Goal: Information Seeking & Learning: Learn about a topic

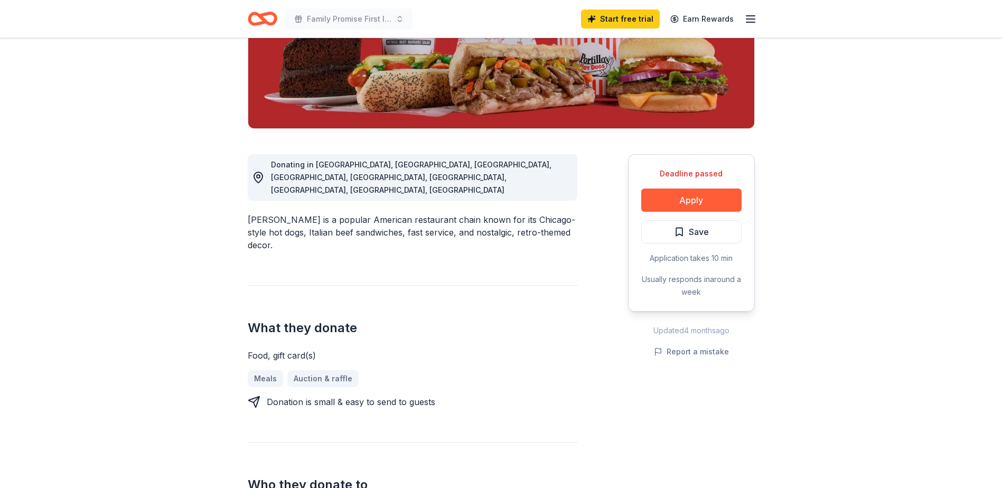
scroll to position [211, 0]
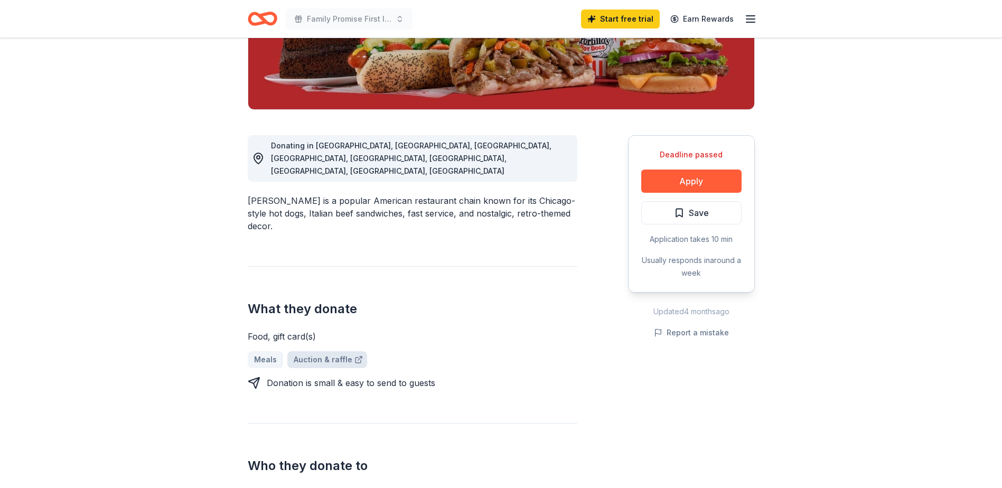
click at [315, 351] on link "Auction & raffle" at bounding box center [327, 359] width 80 height 17
click at [690, 180] on button "Apply" at bounding box center [691, 181] width 100 height 23
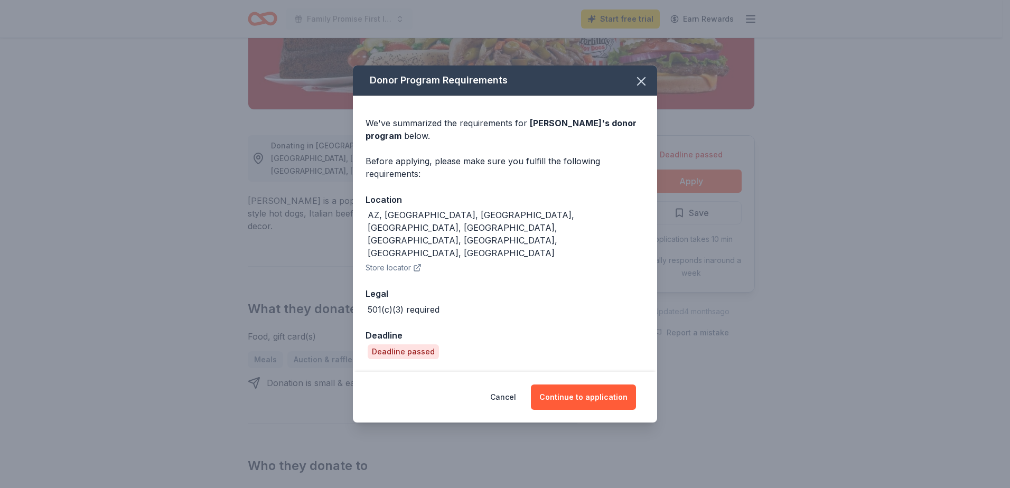
click at [430, 344] on div "We've summarized the requirements for Portillo's 's donor program below. Before…" at bounding box center [505, 234] width 304 height 276
drag, startPoint x: 641, startPoint y: 100, endPoint x: 636, endPoint y: 105, distance: 7.5
click at [641, 85] on icon "button" at bounding box center [641, 81] width 7 height 7
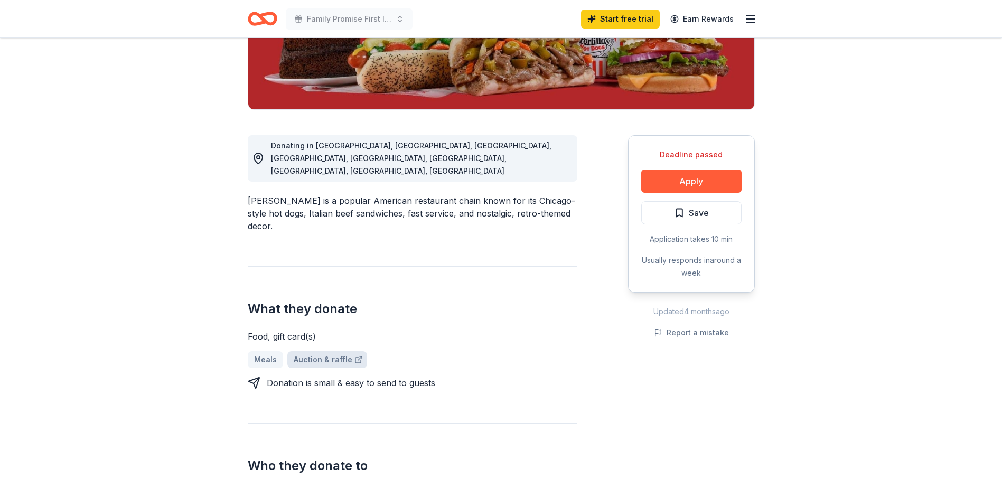
click at [310, 351] on link "Auction & raffle" at bounding box center [327, 359] width 80 height 17
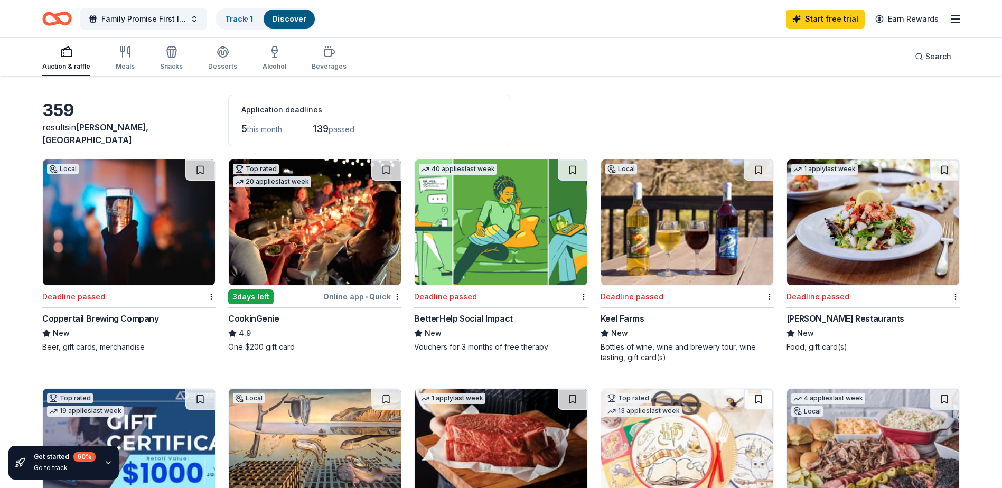
scroll to position [53, 0]
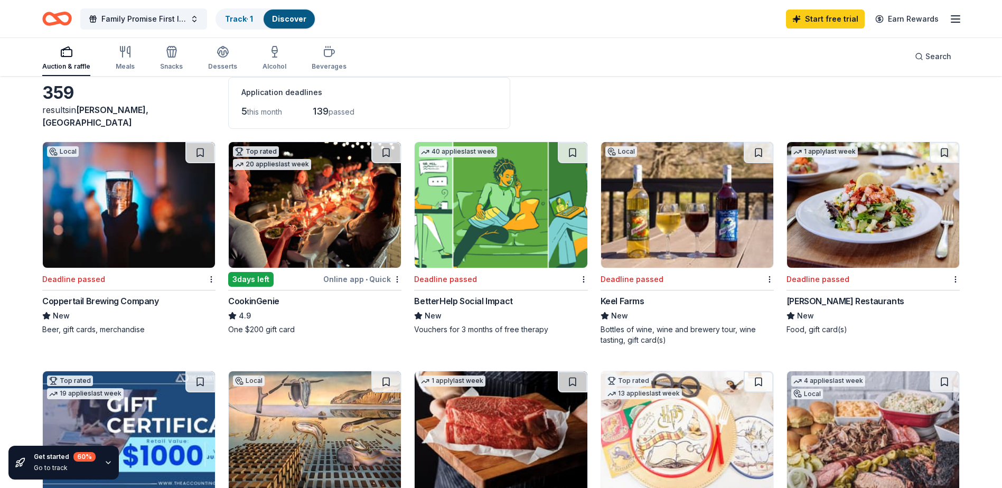
click at [330, 226] on img at bounding box center [315, 205] width 172 height 126
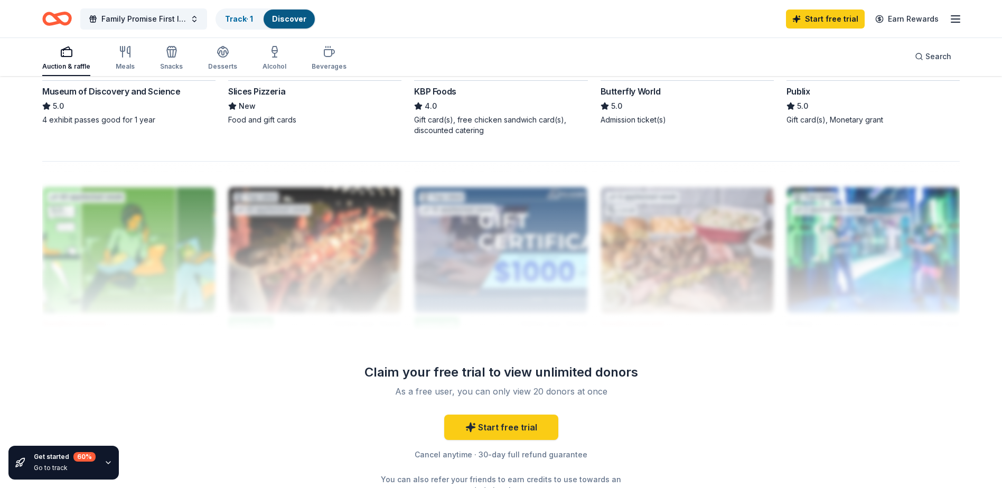
scroll to position [951, 0]
click at [502, 427] on link "Start free trial" at bounding box center [501, 426] width 114 height 25
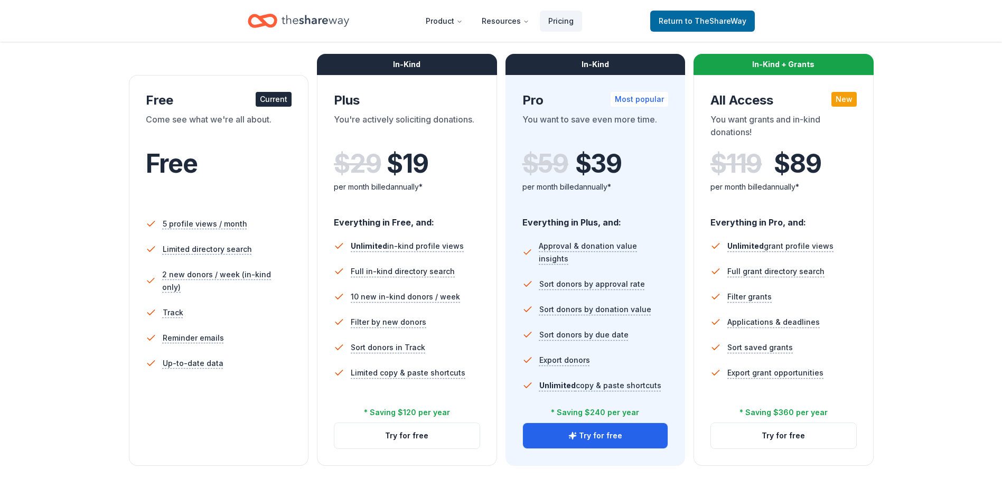
scroll to position [158, 0]
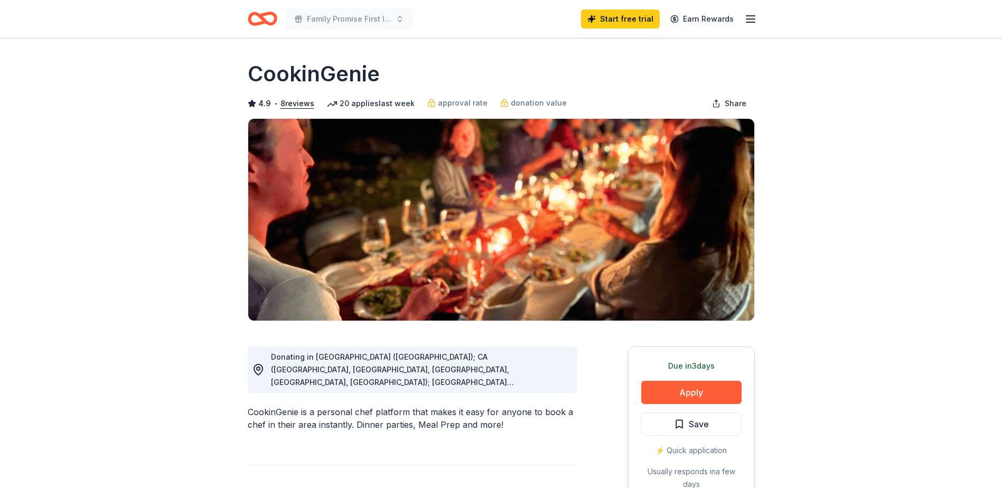
drag, startPoint x: 491, startPoint y: 62, endPoint x: 518, endPoint y: -48, distance: 113.1
click at [518, 0] on html "Family Promise First Inaugural "Tea With a Twist" Start free trial Earn Rewards…" at bounding box center [501, 244] width 1002 height 488
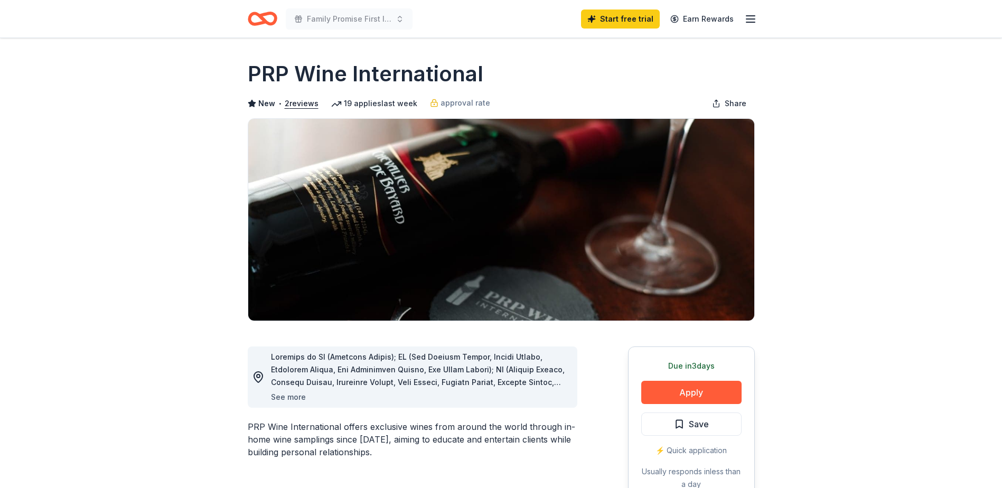
click at [295, 396] on button "See more" at bounding box center [288, 397] width 35 height 13
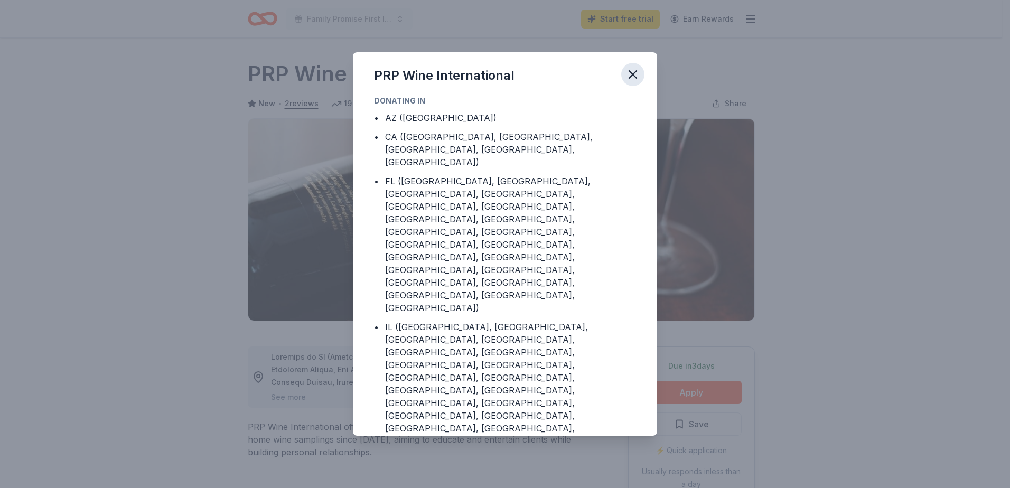
click at [634, 71] on icon "button" at bounding box center [633, 74] width 15 height 15
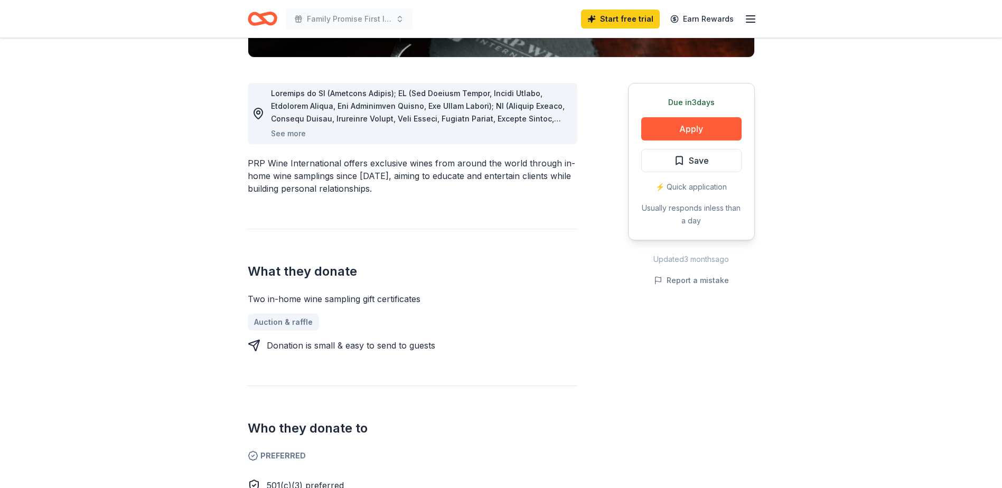
scroll to position [264, 0]
